Goal: Transaction & Acquisition: Purchase product/service

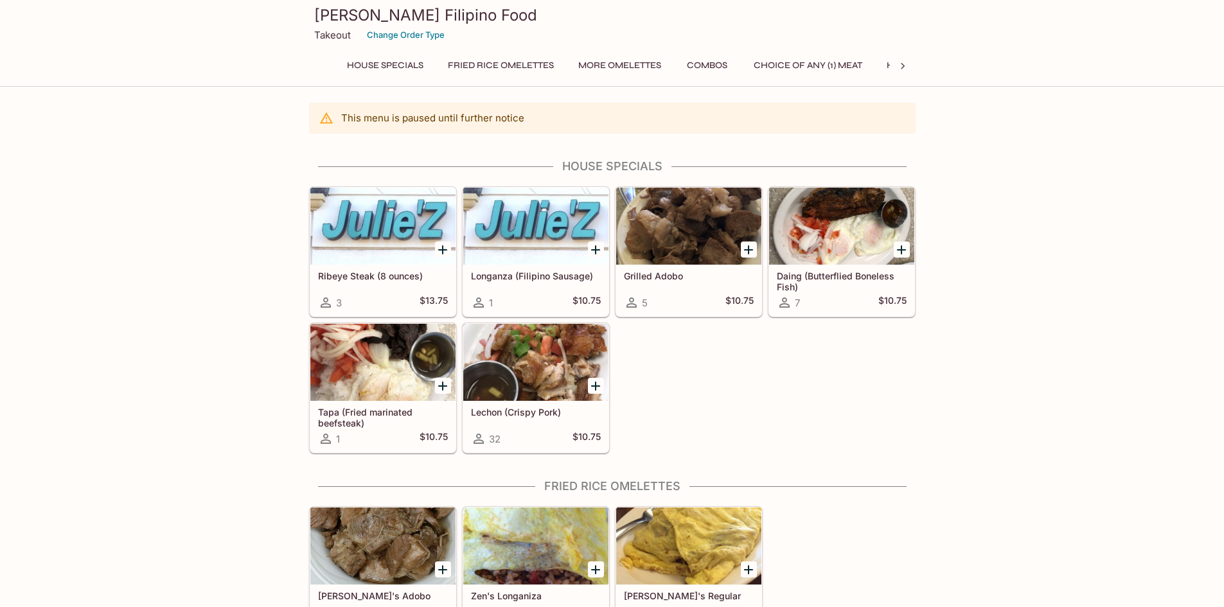
click at [517, 67] on button "Fried Rice Omelettes" at bounding box center [501, 66] width 120 height 18
click at [524, 63] on button "Fried Rice Omelettes" at bounding box center [501, 66] width 120 height 18
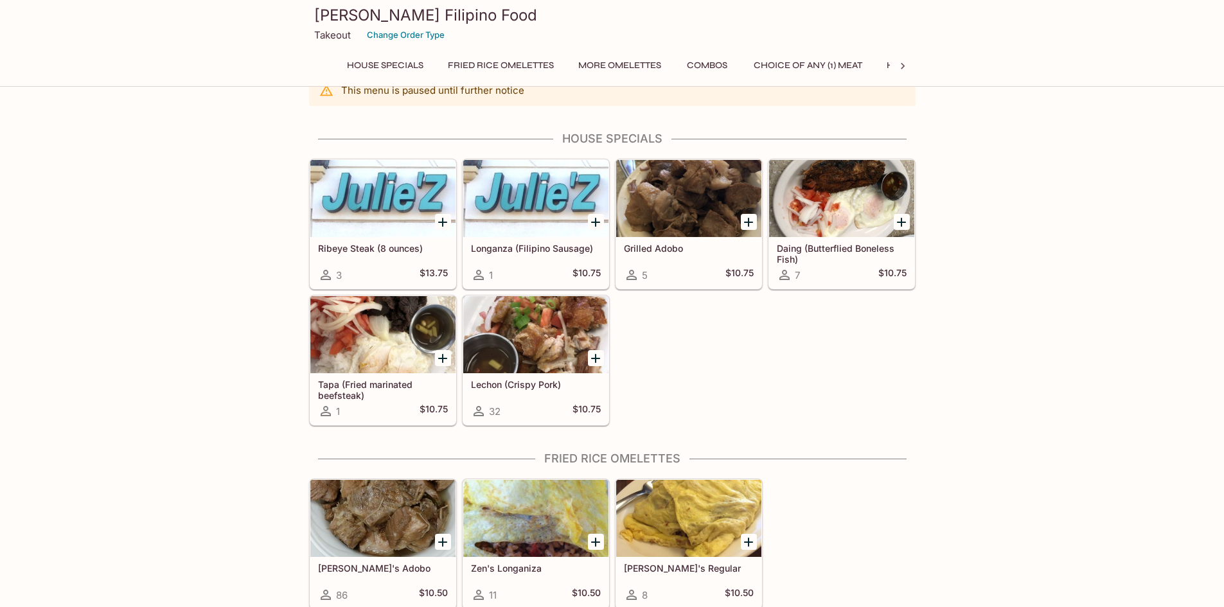
scroll to position [43, 0]
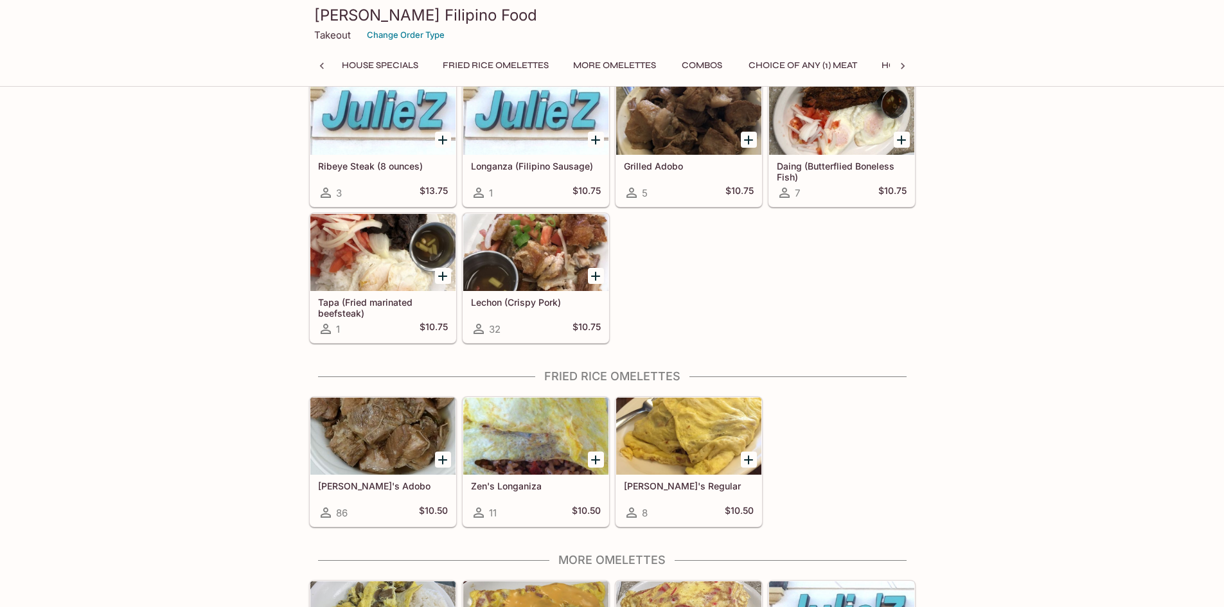
scroll to position [0, 0]
